Goal: Task Accomplishment & Management: Use online tool/utility

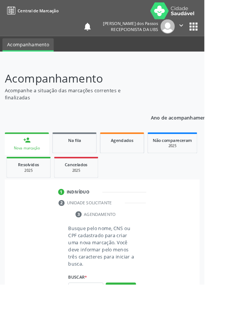
click at [99, 313] on input "text" at bounding box center [94, 317] width 39 height 13
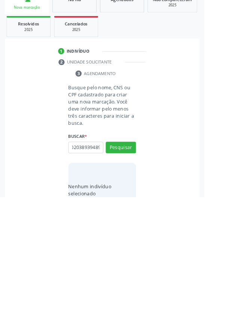
scroll to position [59, 0]
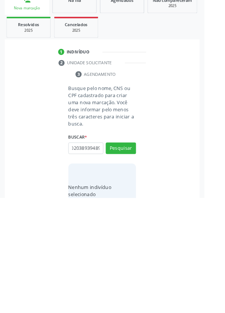
type input "02038939489"
click at [140, 261] on button "Pesquisar" at bounding box center [132, 259] width 33 height 13
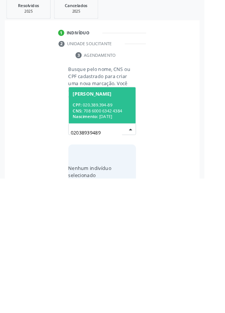
click at [129, 234] on div "CPF: 020.389.394-89" at bounding box center [112, 232] width 65 height 6
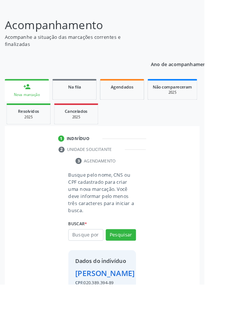
scroll to position [68, 0]
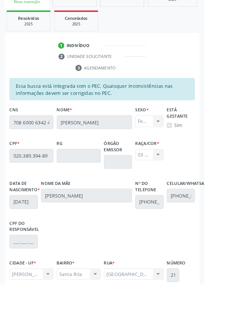
scroll to position [178, 0]
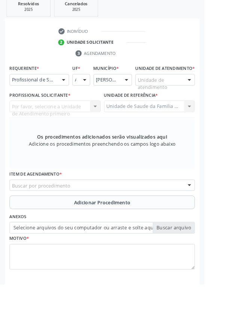
scroll to position [145, 0]
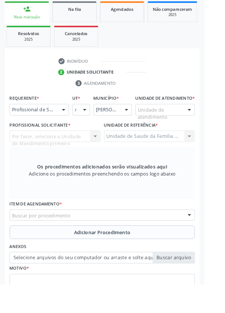
click at [137, 241] on div "Buscar por procedimento" at bounding box center [112, 237] width 204 height 13
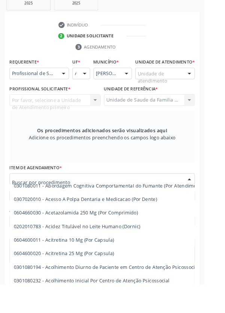
scroll to position [0, 0]
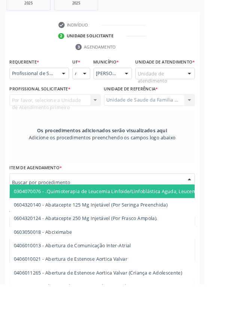
click at [137, 206] on input "text" at bounding box center [106, 201] width 186 height 15
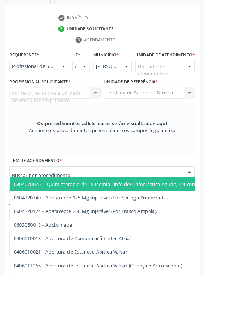
scroll to position [184, 0]
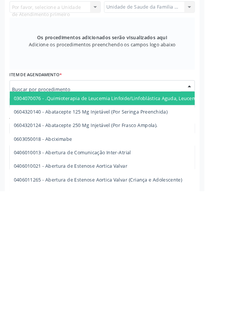
click at [130, 205] on input "text" at bounding box center [106, 201] width 186 height 15
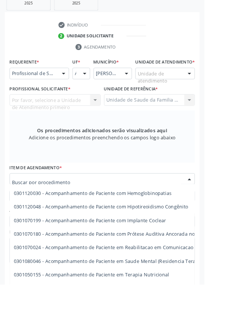
scroll to position [741, 0]
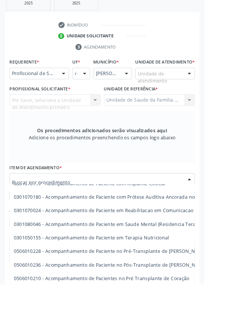
click at [161, 205] on input "text" at bounding box center [106, 201] width 186 height 15
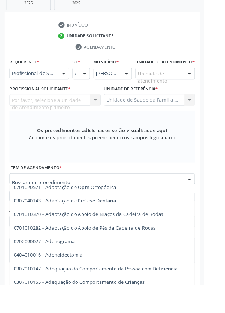
scroll to position [1246, 0]
click at [118, 210] on span "0701020571 - Adaptação de Opm Ortopédica" at bounding box center [71, 206] width 113 height 7
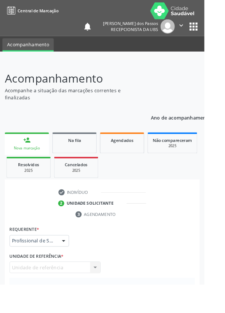
scroll to position [178, 0]
